Goal: Task Accomplishment & Management: Manage account settings

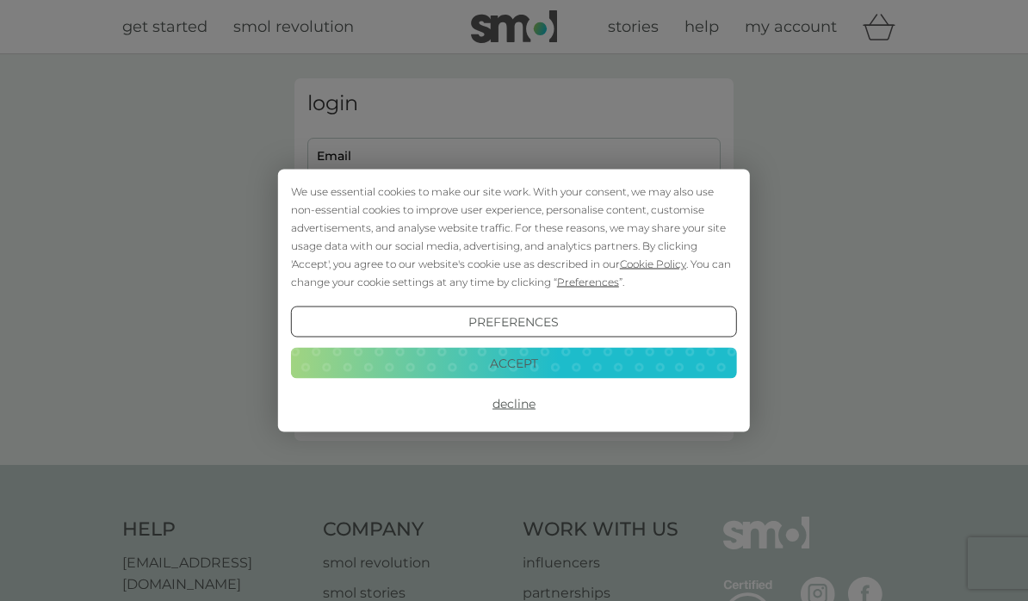
click at [431, 374] on button "Accept" at bounding box center [514, 362] width 446 height 31
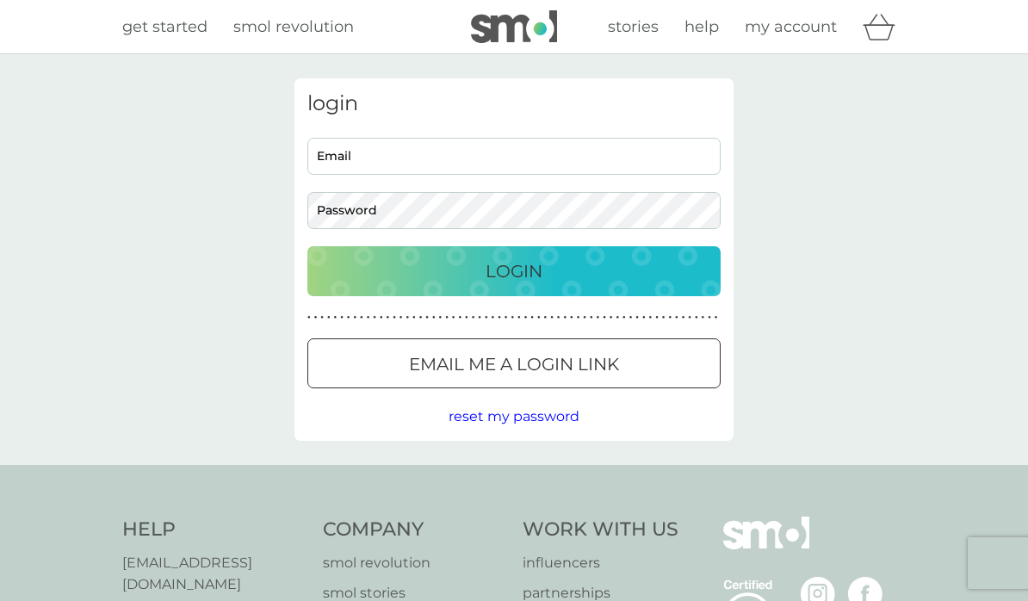
click at [347, 150] on input "Email" at bounding box center [513, 156] width 413 height 37
type input "[PERSON_NAME][EMAIL_ADDRESS][DOMAIN_NAME]"
click at [514, 270] on button "Login" at bounding box center [513, 271] width 413 height 50
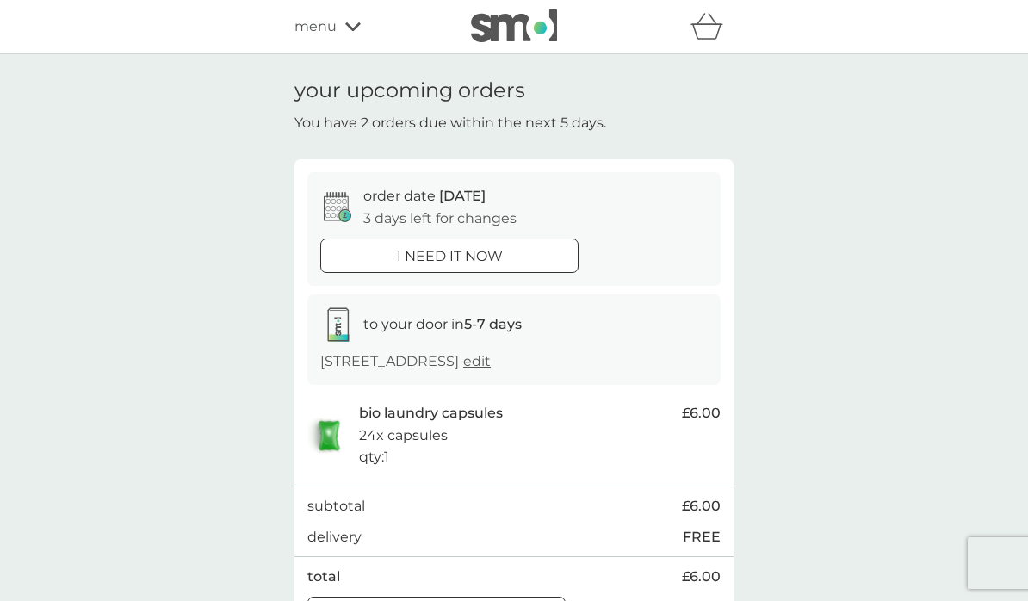
click at [337, 202] on icon at bounding box center [339, 202] width 5 height 5
click at [339, 207] on icon at bounding box center [338, 207] width 28 height 30
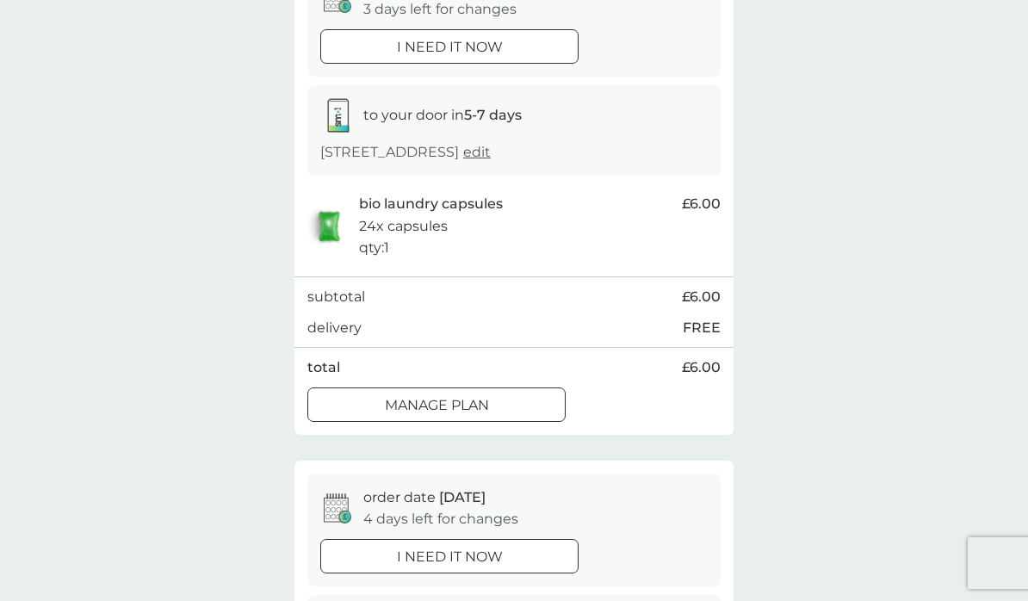
scroll to position [213, 0]
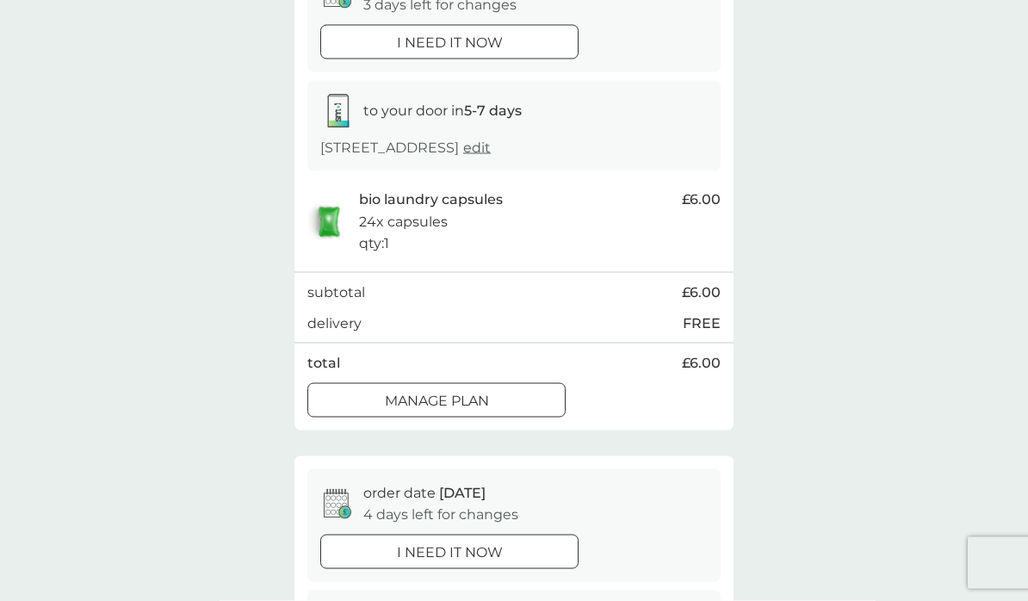
click at [375, 394] on div "Manage plan" at bounding box center [436, 401] width 256 height 22
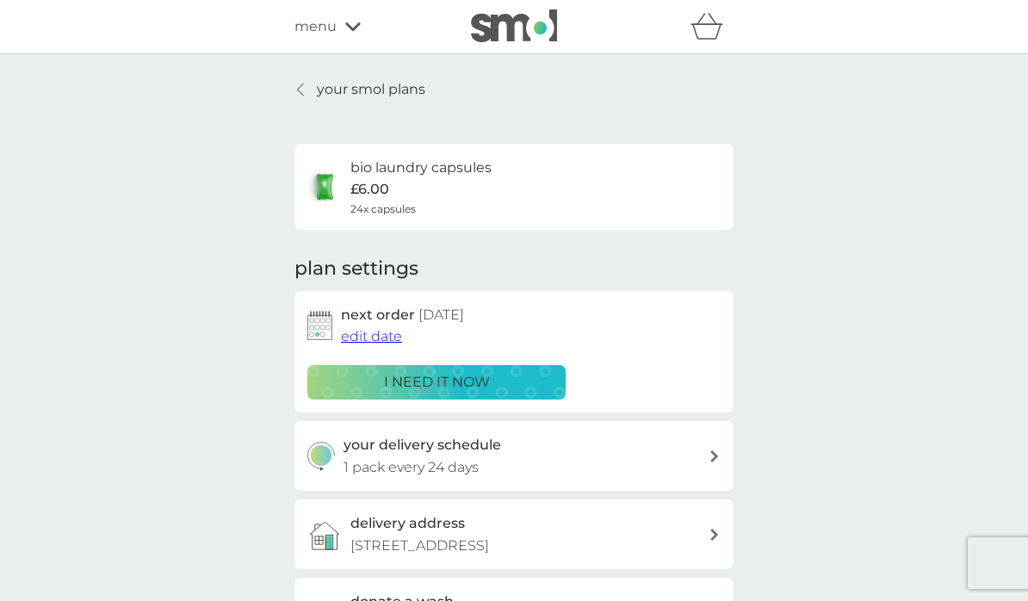
click at [316, 312] on img at bounding box center [319, 325] width 25 height 29
click at [313, 324] on img at bounding box center [319, 325] width 25 height 29
click at [370, 341] on span "edit date" at bounding box center [371, 336] width 61 height 16
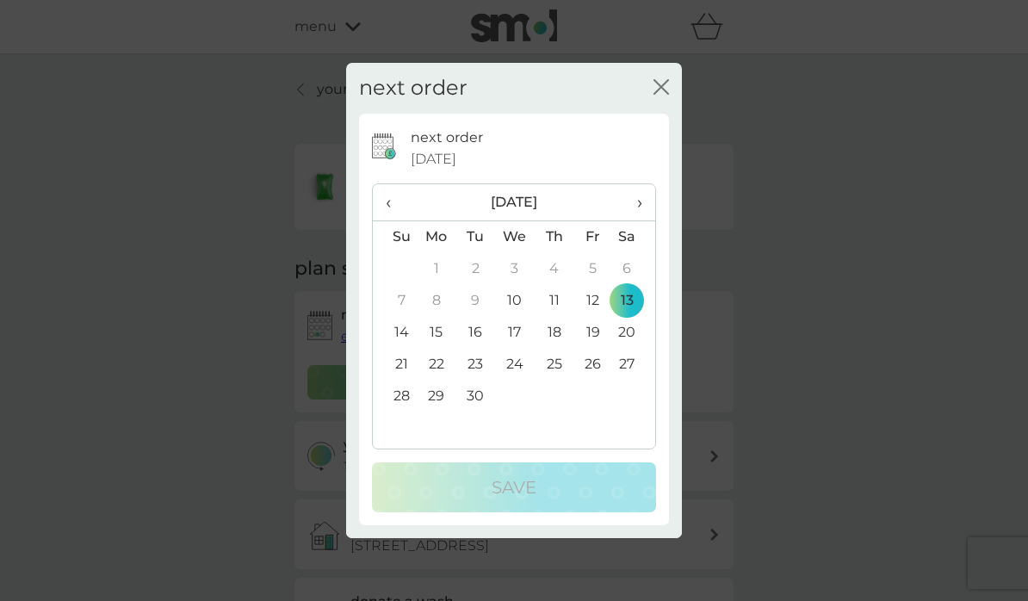
click at [507, 349] on td "17" at bounding box center [515, 333] width 40 height 32
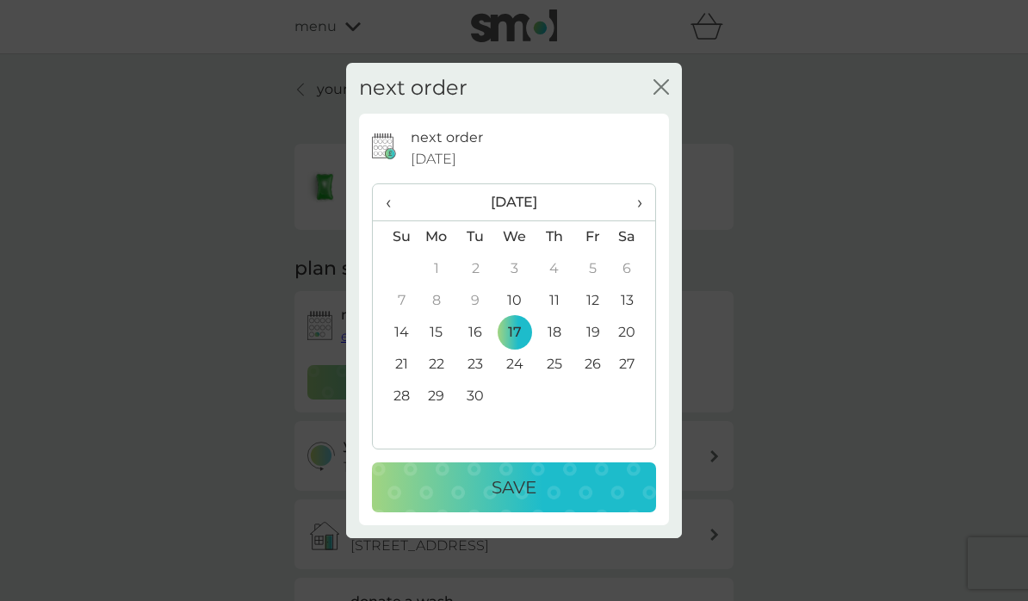
click at [490, 501] on div "Save" at bounding box center [514, 487] width 250 height 28
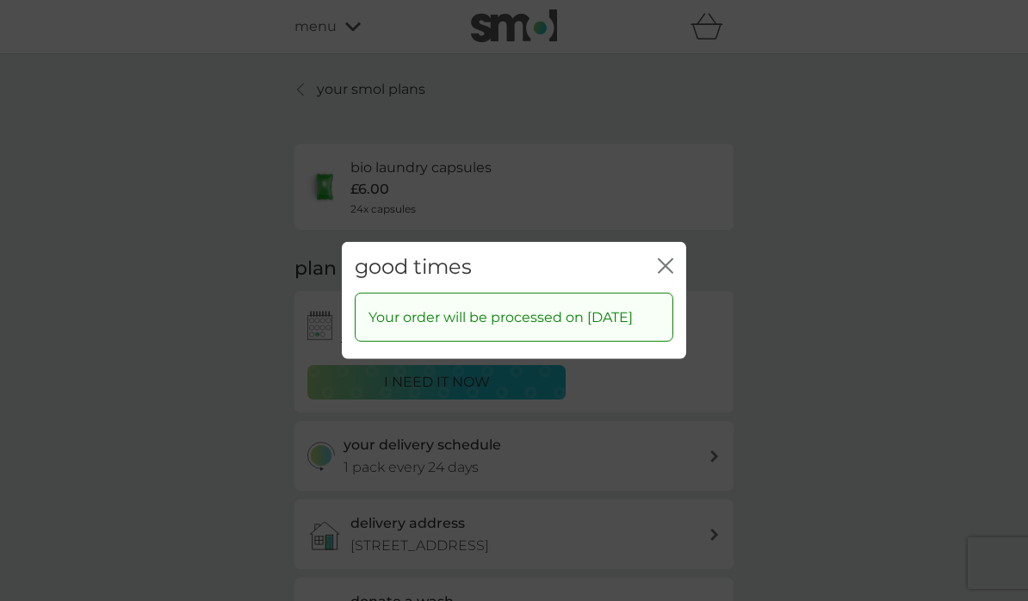
click at [667, 273] on icon "close" at bounding box center [668, 266] width 7 height 14
